Goal: Task Accomplishment & Management: Complete application form

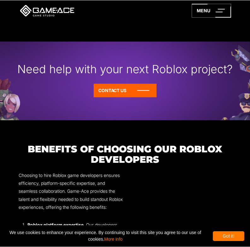
scroll to position [553, 0]
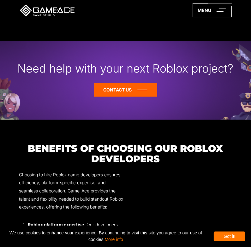
click at [138, 92] on icon at bounding box center [125, 90] width 63 height 14
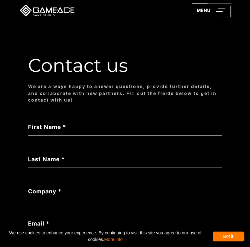
click at [177, 124] on label "First Name *" at bounding box center [125, 127] width 194 height 9
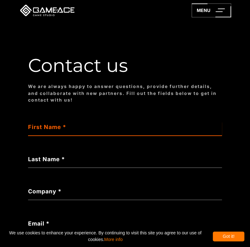
click at [177, 124] on input "First Name *" at bounding box center [125, 129] width 194 height 14
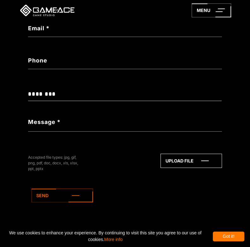
scroll to position [204, 0]
